Goal: Task Accomplishment & Management: Use online tool/utility

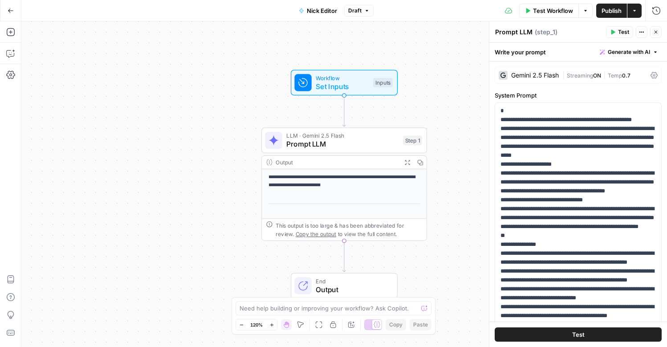
scroll to position [374, 0]
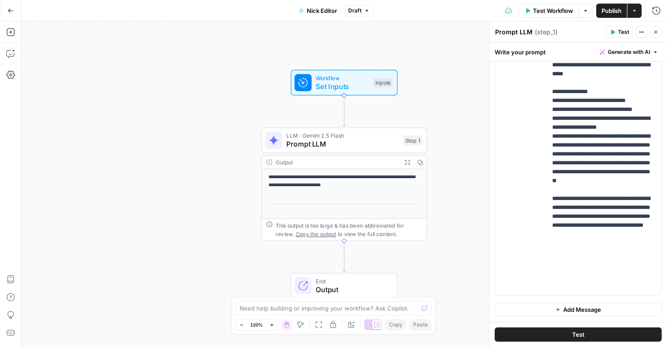
click at [363, 13] on button "Draft" at bounding box center [358, 11] width 29 height 12
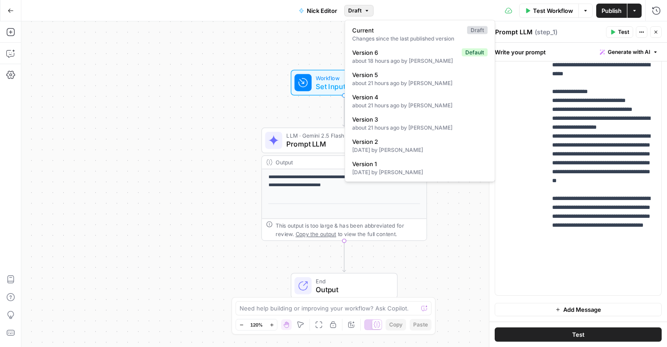
click at [363, 13] on button "Draft" at bounding box center [358, 11] width 29 height 12
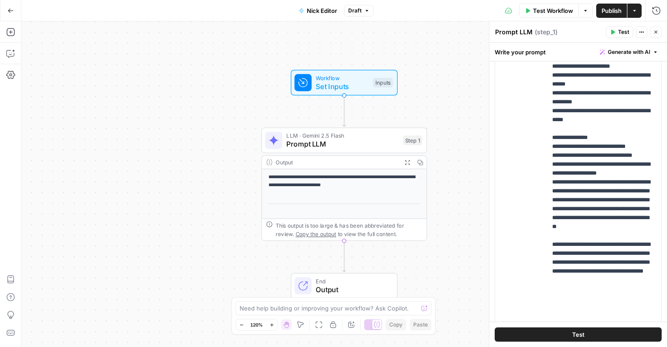
scroll to position [552, 0]
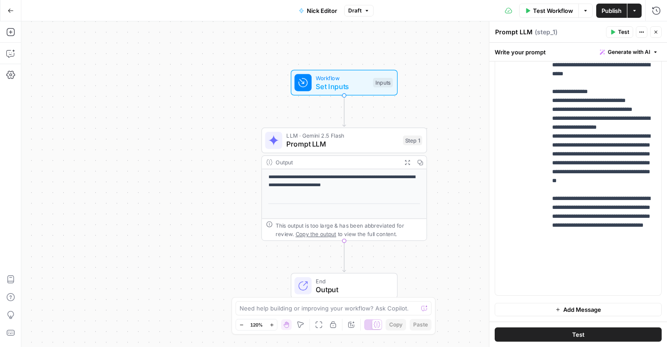
click at [611, 30] on icon "button" at bounding box center [612, 31] width 5 height 5
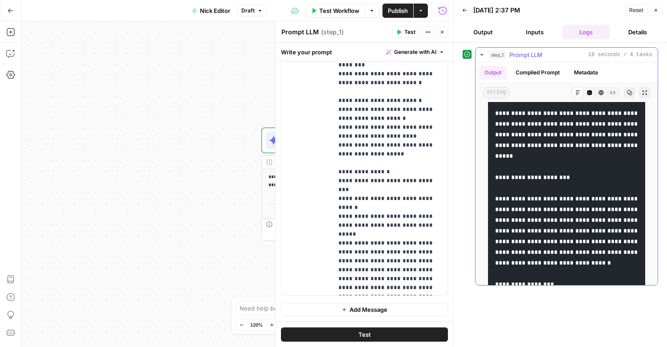
scroll to position [1865, 0]
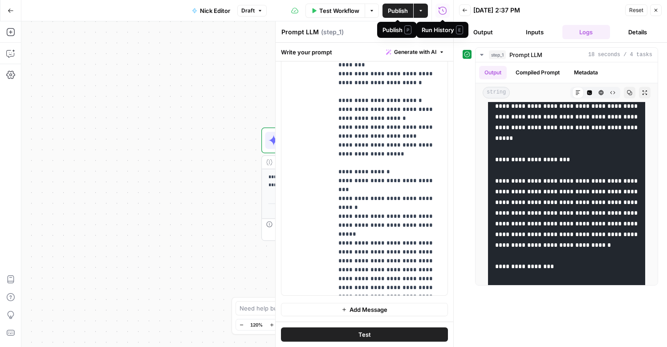
click at [396, 12] on span "Publish" at bounding box center [398, 10] width 20 height 9
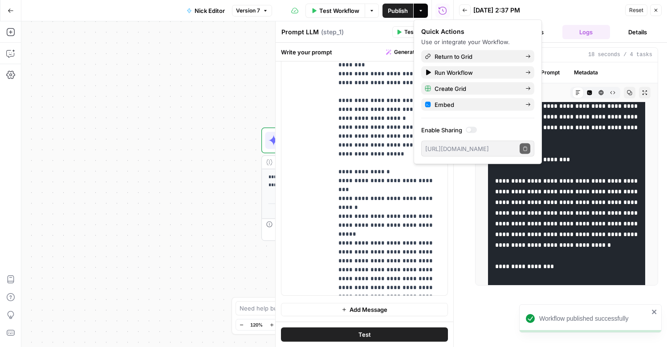
click at [657, 9] on icon "button" at bounding box center [655, 10] width 5 height 5
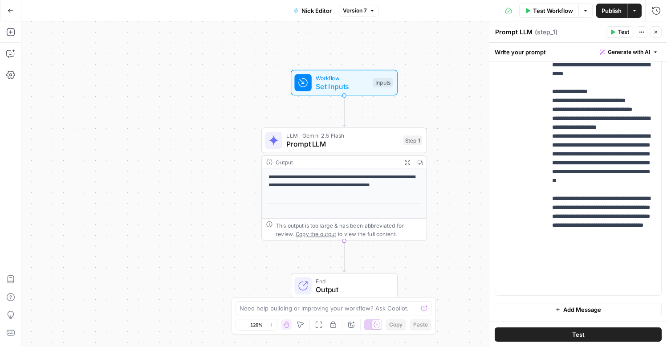
click at [13, 15] on button "Go Back" at bounding box center [11, 11] width 16 height 16
